Goal: Transaction & Acquisition: Download file/media

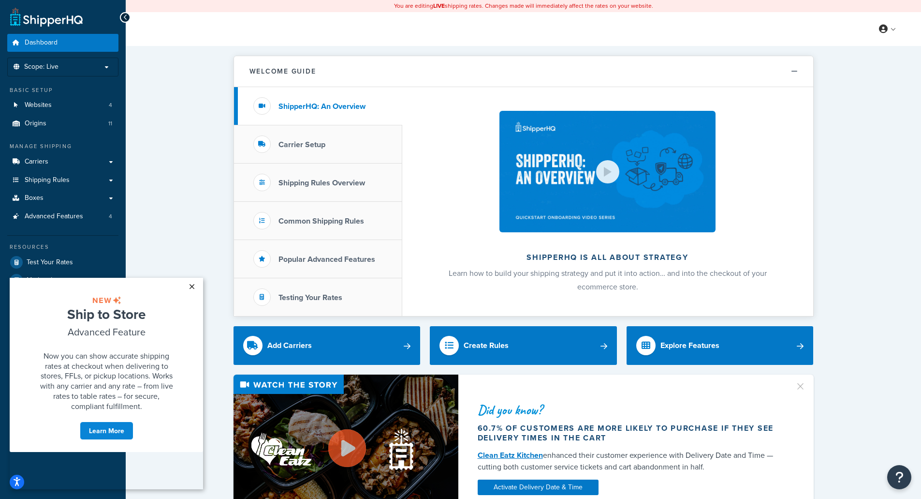
click at [192, 283] on link "×" at bounding box center [191, 286] width 17 height 17
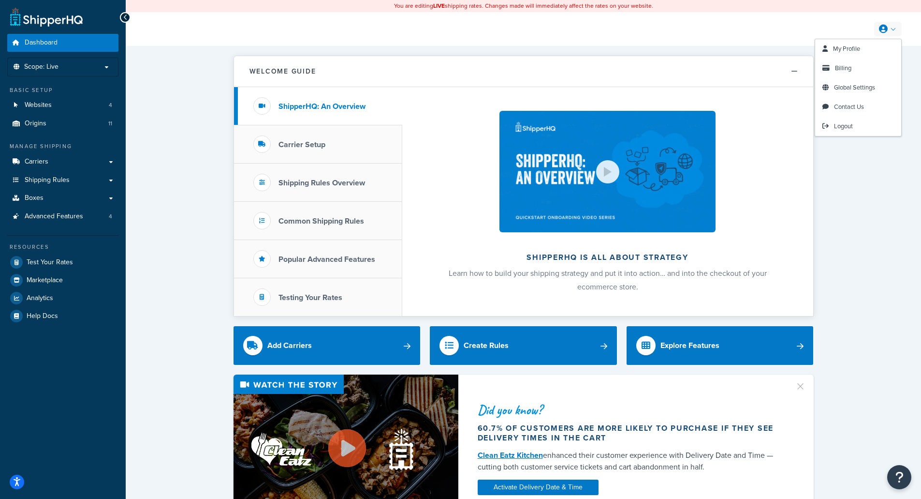
click at [895, 32] on link at bounding box center [888, 29] width 28 height 15
click at [840, 68] on span "Billing" at bounding box center [843, 67] width 16 height 9
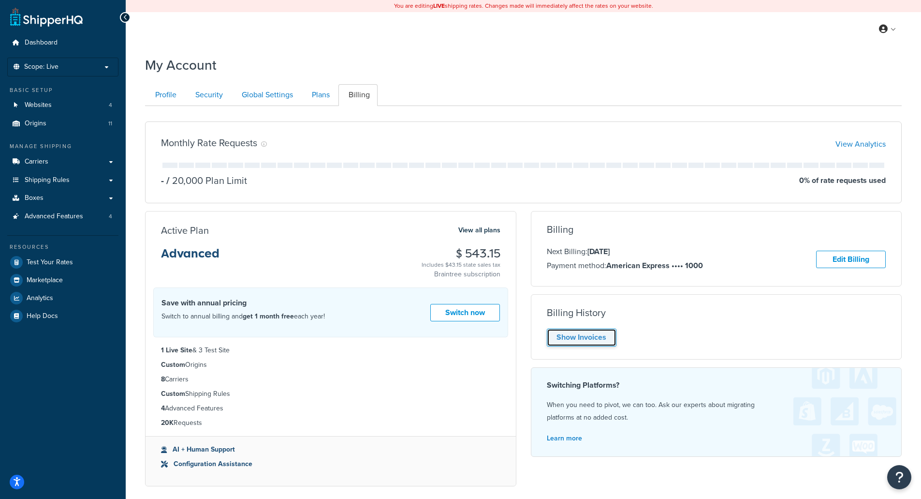
click at [579, 341] on link "Show Invoices" at bounding box center [582, 337] width 70 height 18
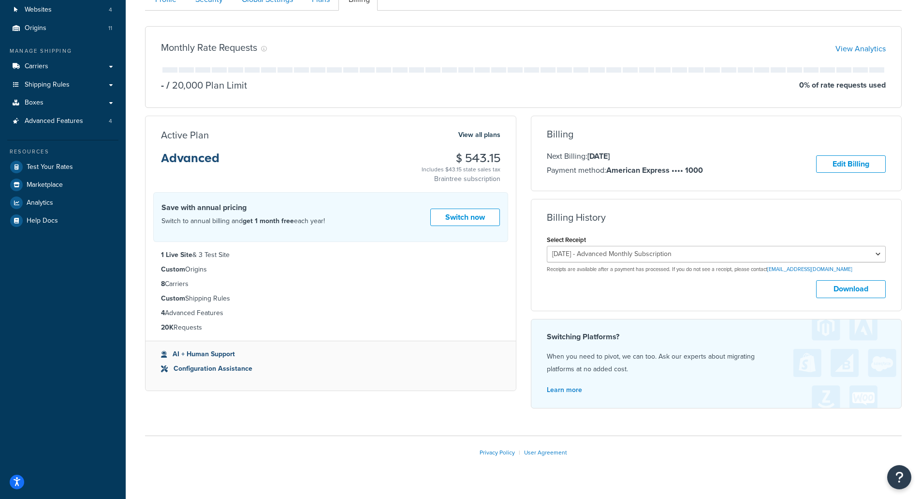
scroll to position [96, 0]
click at [703, 252] on select "[DATE] - Advanced Monthly Subscription [DATE] - Advanced Monthly Subscription […" at bounding box center [716, 253] width 339 height 16
click at [703, 252] on select "August 28, 2025 - Advanced Monthly Subscription July 28, 2025 - Advanced Monthl…" at bounding box center [716, 253] width 339 height 16
click at [831, 284] on button "Download" at bounding box center [851, 288] width 70 height 18
click at [720, 250] on select "August 28, 2025 - Advanced Monthly Subscription July 28, 2025 - Advanced Monthl…" at bounding box center [716, 253] width 339 height 16
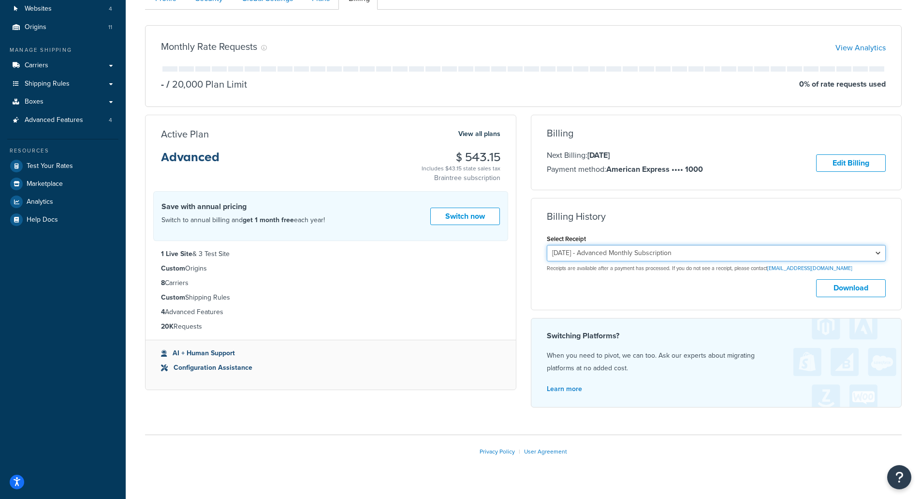
click at [547, 246] on select "August 28, 2025 - Advanced Monthly Subscription July 28, 2025 - Advanced Monthl…" at bounding box center [716, 253] width 339 height 16
click at [853, 289] on button "Download" at bounding box center [851, 288] width 70 height 18
click at [777, 253] on select "August 28, 2025 - Advanced Monthly Subscription July 28, 2025 - Advanced Monthl…" at bounding box center [716, 253] width 339 height 16
click at [547, 246] on select "August 28, 2025 - Advanced Monthly Subscription July 28, 2025 - Advanced Monthl…" at bounding box center [716, 253] width 339 height 16
click at [838, 293] on button "Download" at bounding box center [851, 288] width 70 height 18
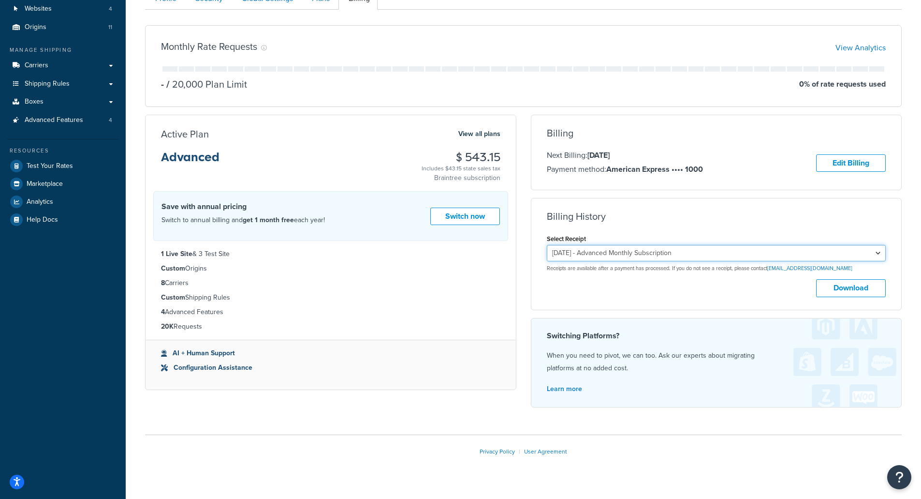
click at [722, 256] on select "August 28, 2025 - Advanced Monthly Subscription July 28, 2025 - Advanced Monthl…" at bounding box center [716, 253] width 339 height 16
click at [547, 246] on select "August 28, 2025 - Advanced Monthly Subscription July 28, 2025 - Advanced Monthl…" at bounding box center [716, 253] width 339 height 16
click at [844, 288] on button "Download" at bounding box center [851, 288] width 70 height 18
drag, startPoint x: 680, startPoint y: 244, endPoint x: 677, endPoint y: 254, distance: 10.6
click at [680, 245] on div "Select Receipt August 28, 2025 - Advanced Monthly Subscription July 28, 2025 - …" at bounding box center [716, 252] width 339 height 40
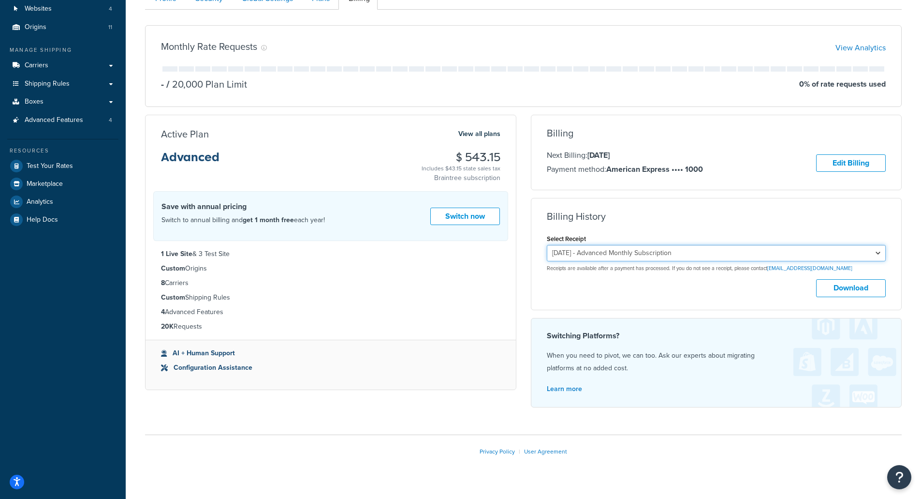
click at [677, 254] on select "August 28, 2025 - Advanced Monthly Subscription July 28, 2025 - Advanced Monthl…" at bounding box center [716, 253] width 339 height 16
select select "54m114hh"
click at [547, 246] on select "August 28, 2025 - Advanced Monthly Subscription July 28, 2025 - Advanced Monthl…" at bounding box center [716, 253] width 339 height 16
click at [838, 294] on button "Download" at bounding box center [851, 288] width 70 height 18
